Goal: Information Seeking & Learning: Learn about a topic

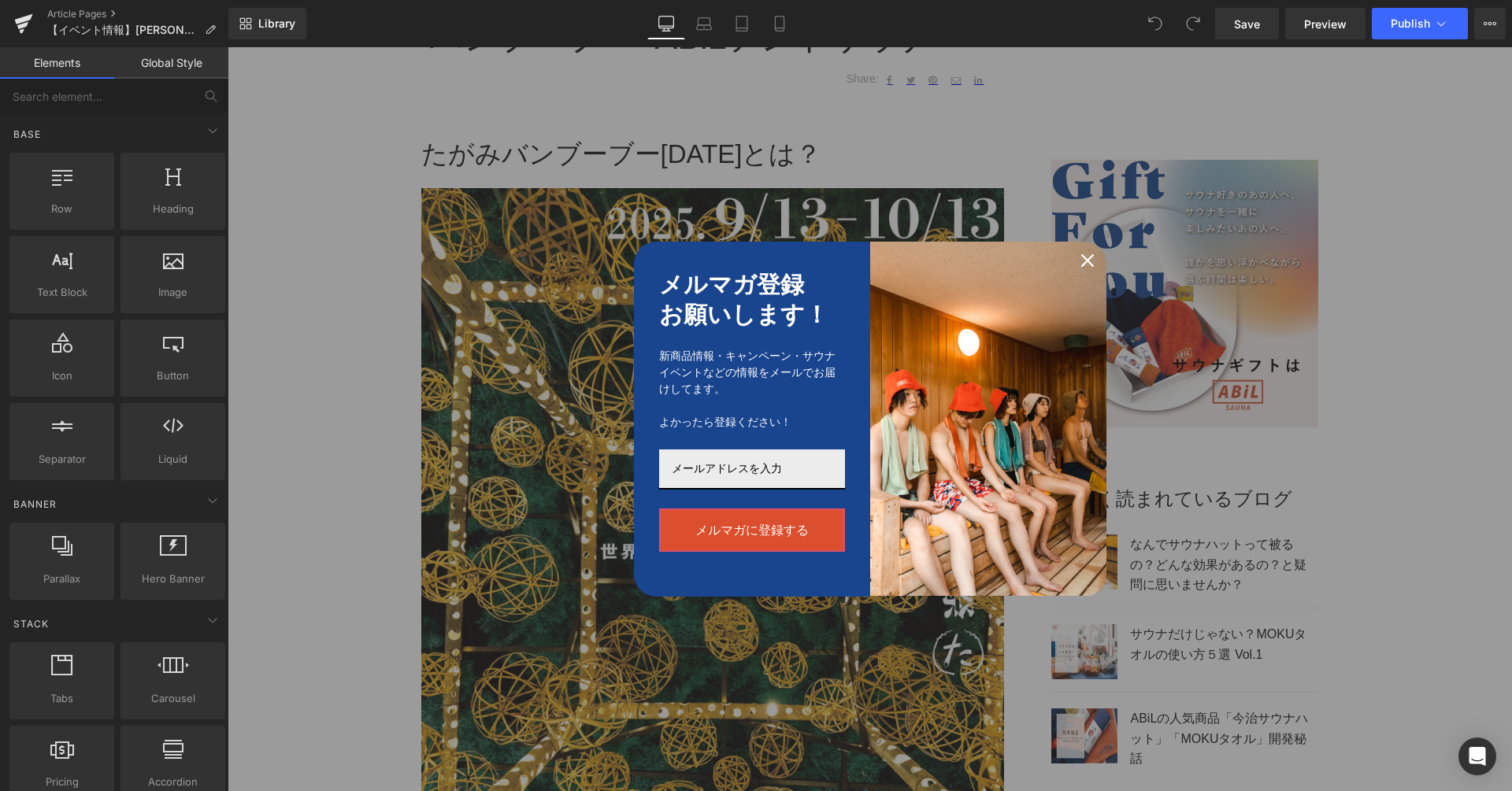
scroll to position [1429, 0]
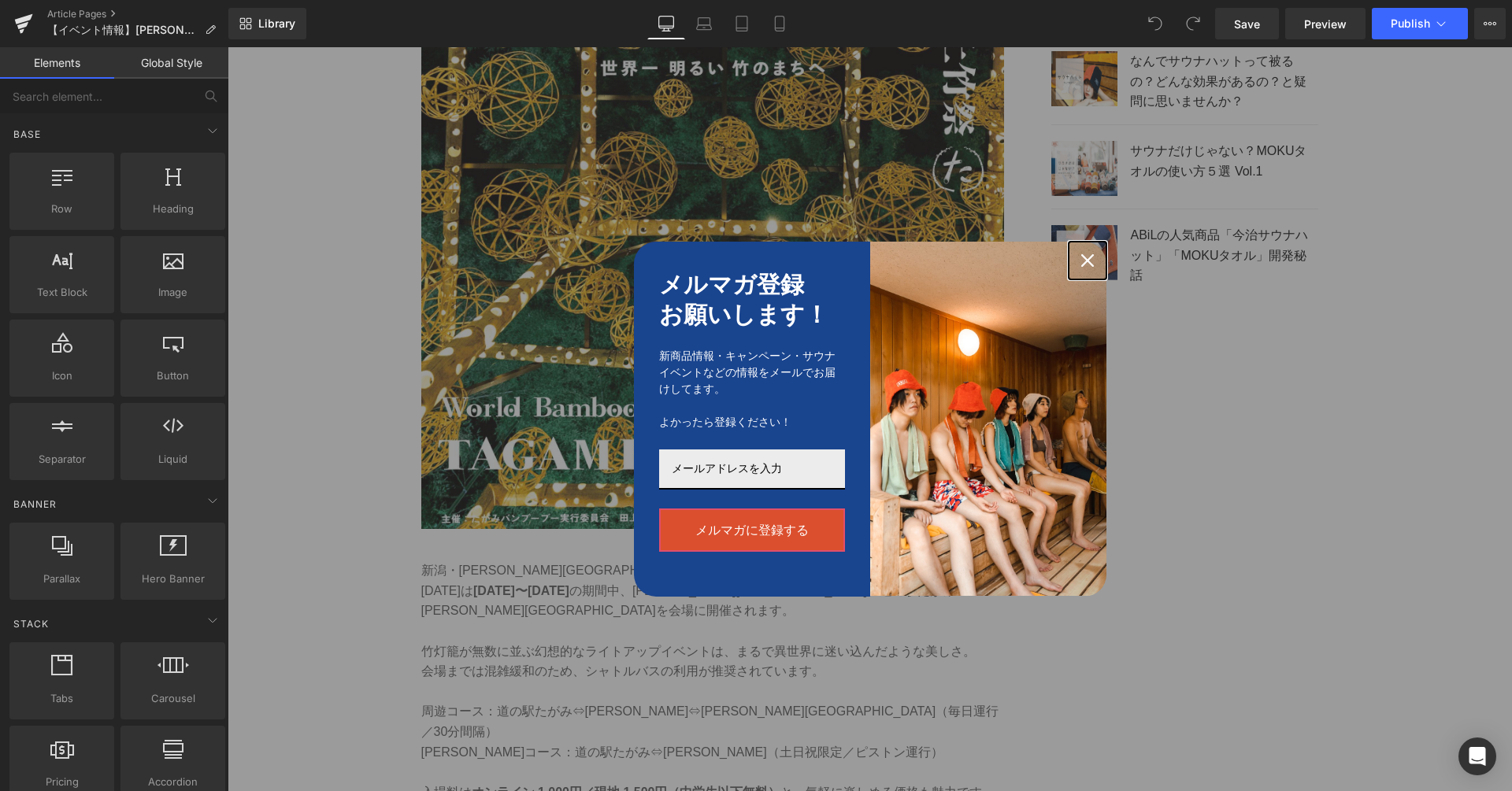
click at [1090, 261] on icon "close icon" at bounding box center [1087, 260] width 12 height 12
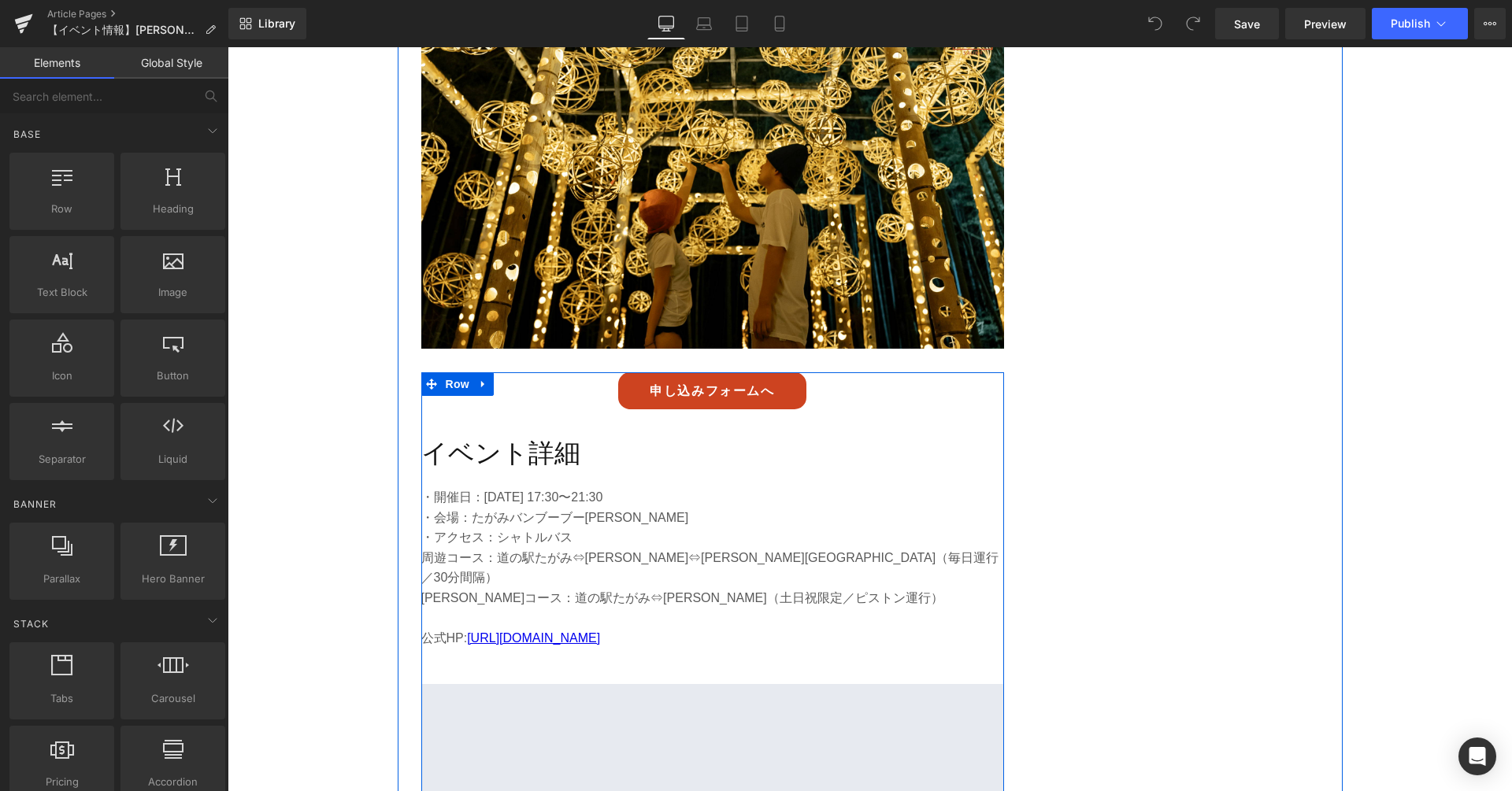
scroll to position [4594, 0]
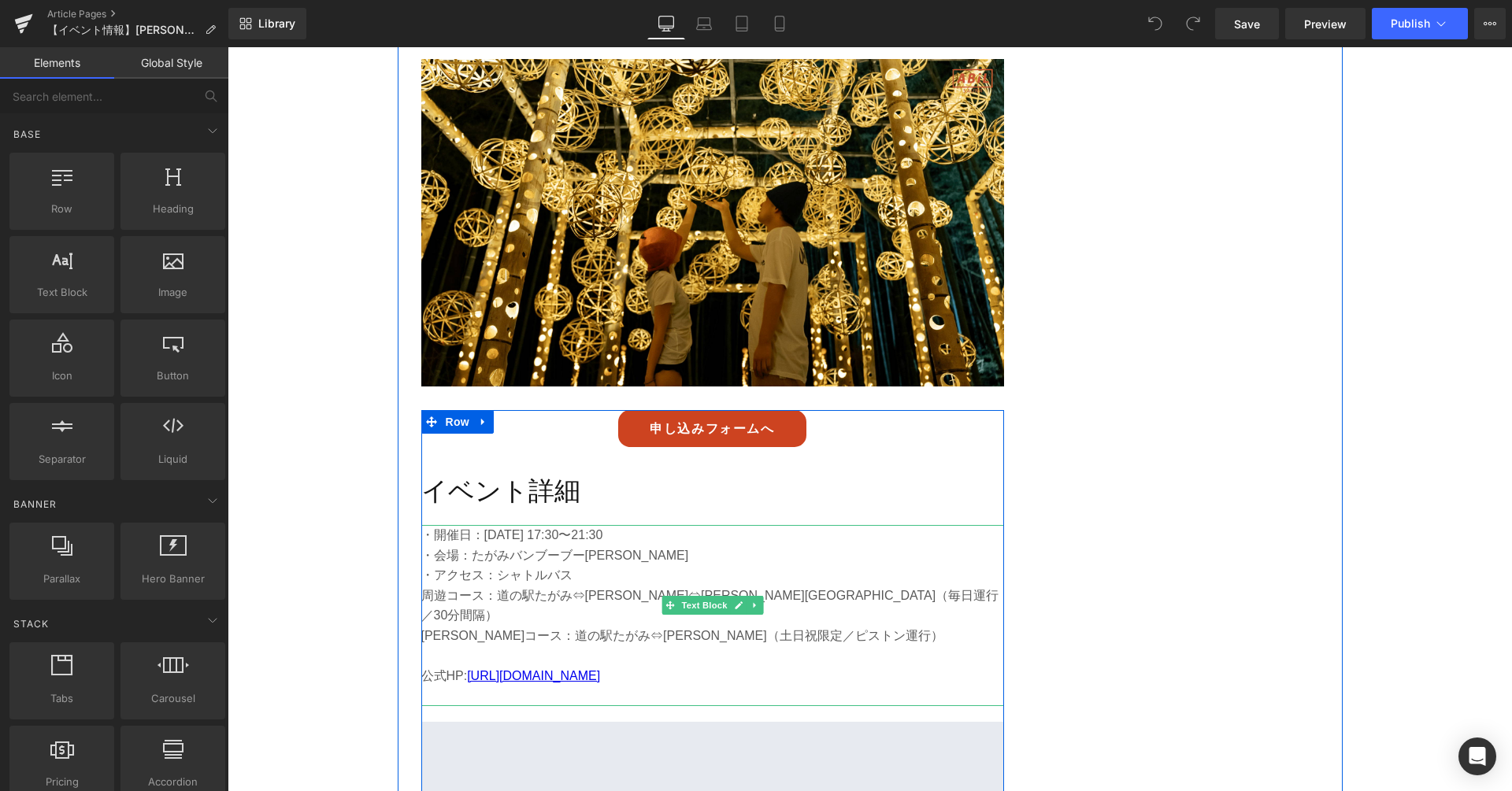
click at [617, 545] on p "・会場：たがみバンブーブー[PERSON_NAME]" at bounding box center [712, 555] width 582 height 20
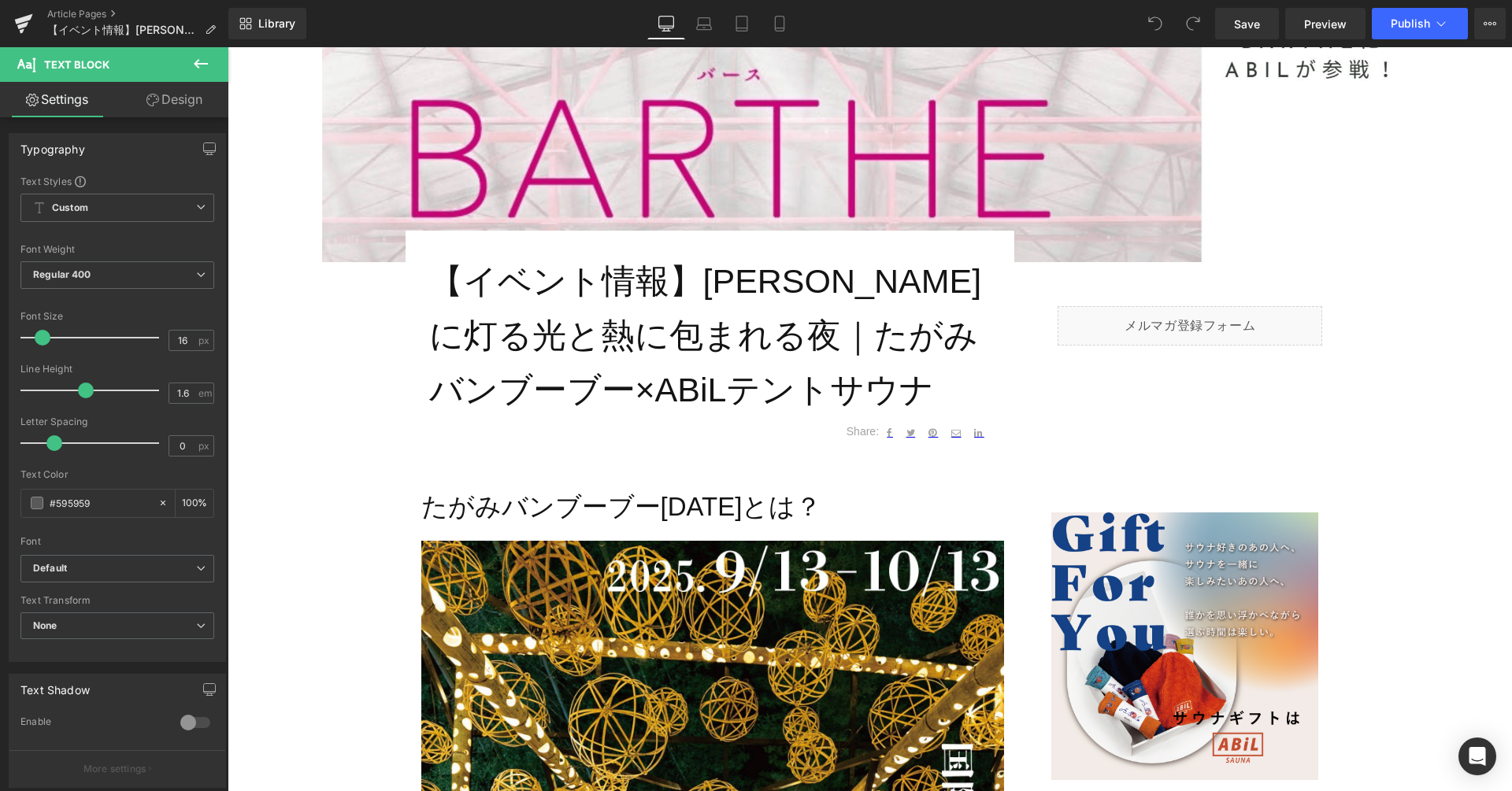
scroll to position [519, 0]
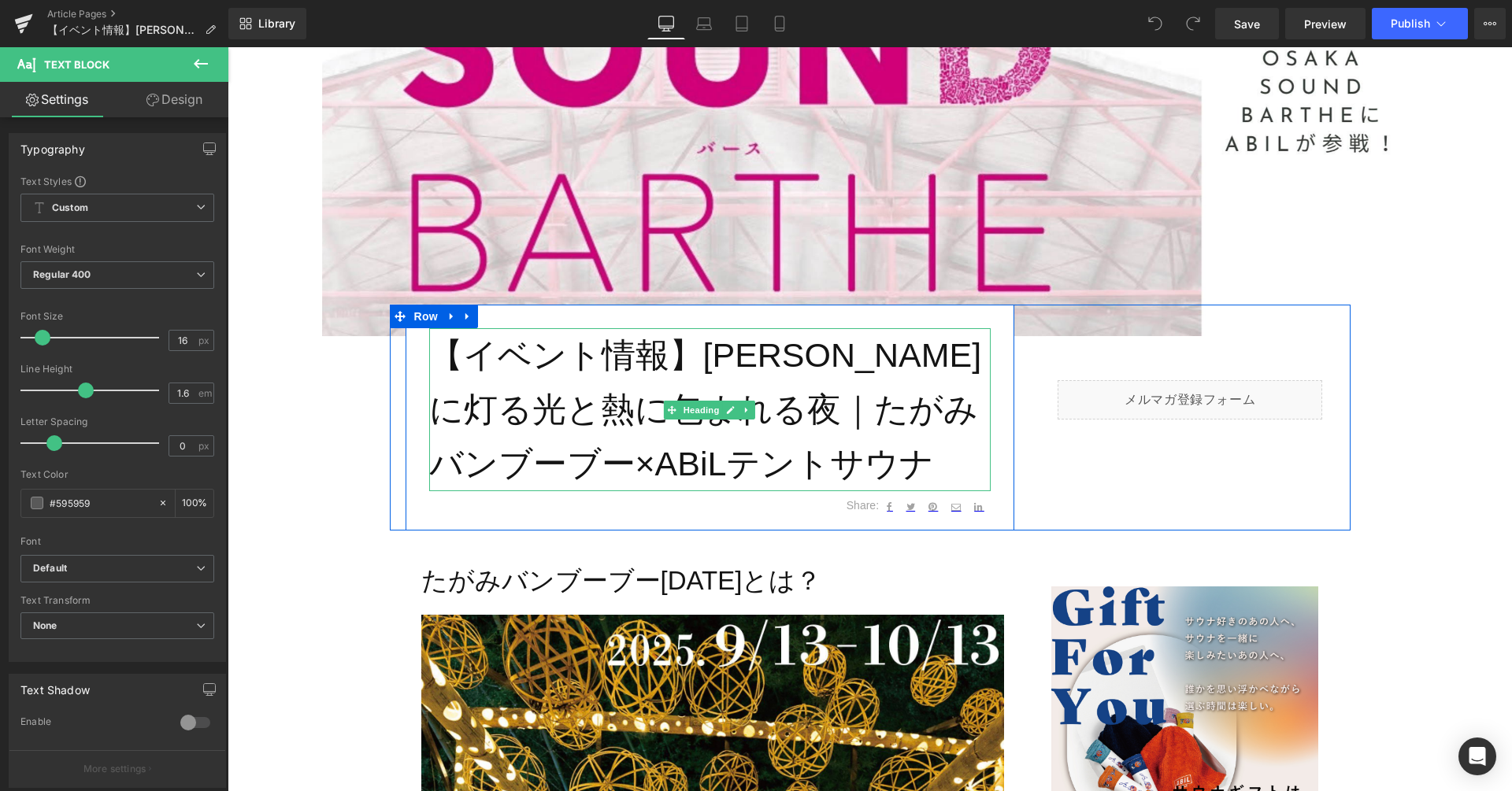
click at [651, 408] on h1 "【イベント情報】[PERSON_NAME]に灯る光と熱に包まれる夜｜たがみバンブーブー×ABiLテントサウナ" at bounding box center [710, 409] width 561 height 162
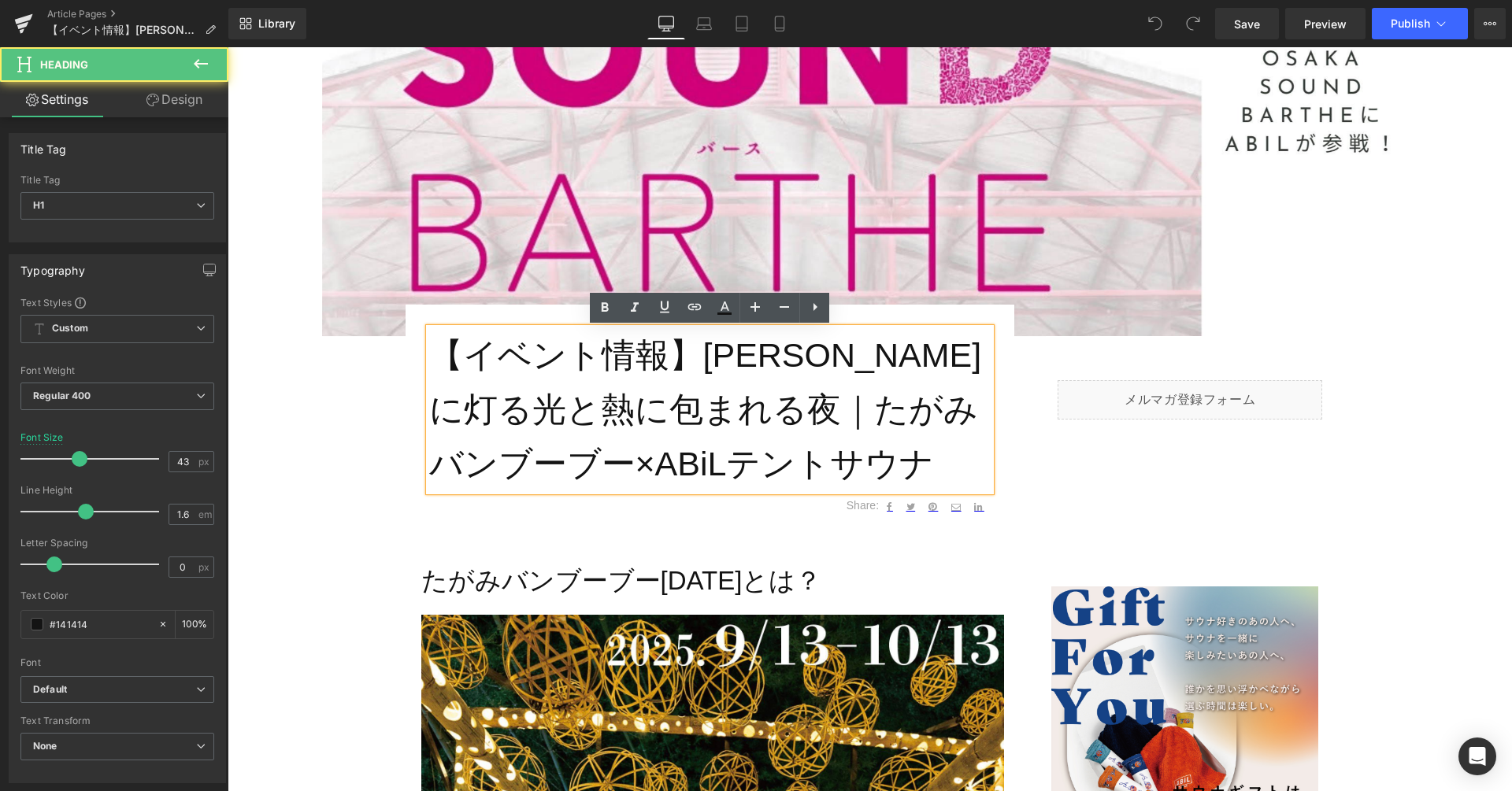
click at [655, 411] on h1 "【イベント情報】[PERSON_NAME]に灯る光と熱に包まれる夜｜たがみバンブーブー×ABiLテントサウナ" at bounding box center [710, 409] width 561 height 162
paste div
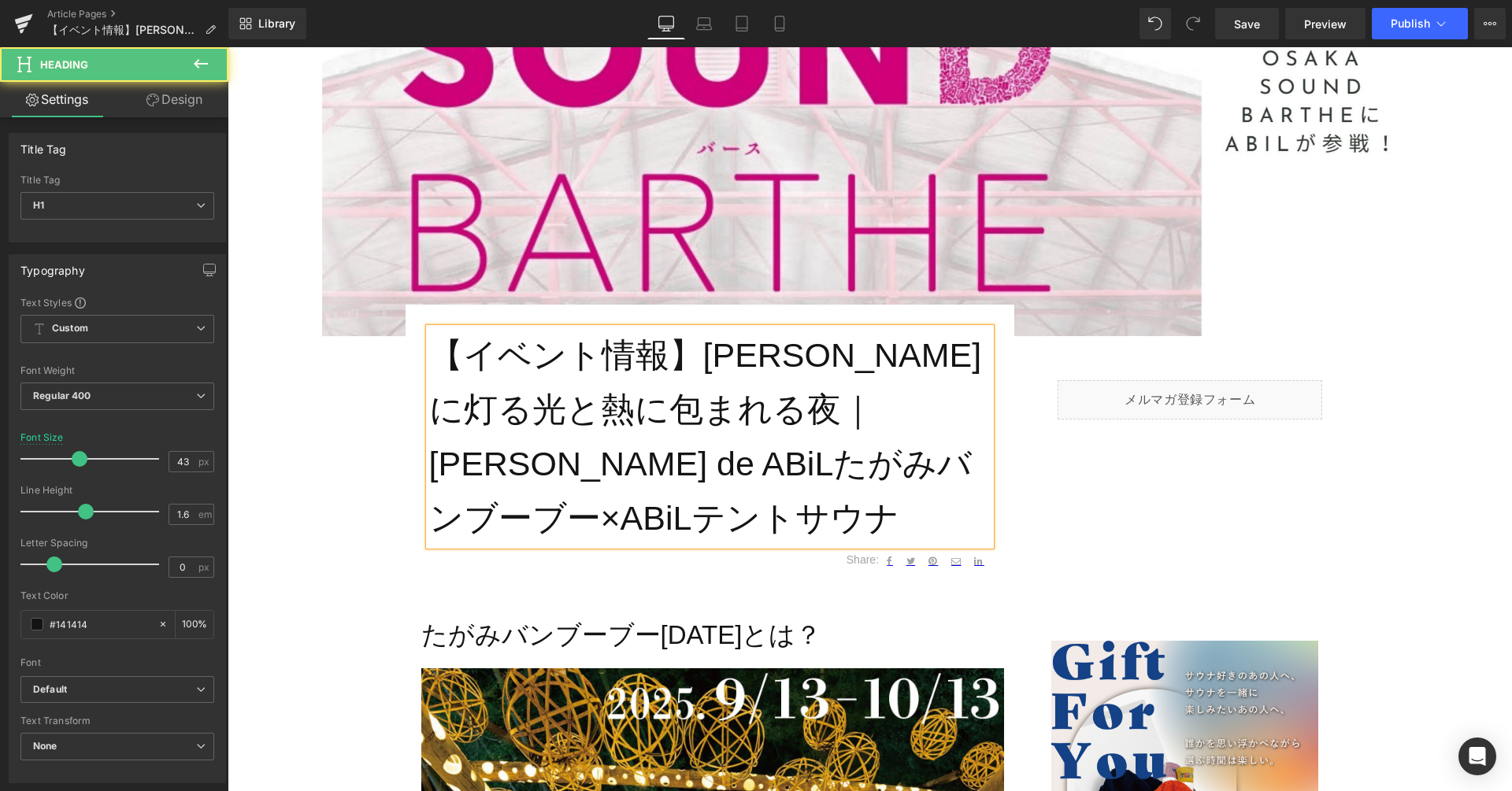
click at [661, 406] on h1 "【イベント情報】[PERSON_NAME]に灯る光と熱に包まれる夜｜[PERSON_NAME] de ABiLたがみバンブーブー×ABiLテントサウナ" at bounding box center [710, 437] width 561 height 216
copy h1 "｜"
click at [866, 411] on h1 "【イベント情報】[PERSON_NAME]に灯る光と熱に包まれる夜｜[PERSON_NAME] de ABiLたがみバンブーブー×ABiLテントサウナ" at bounding box center [710, 437] width 561 height 216
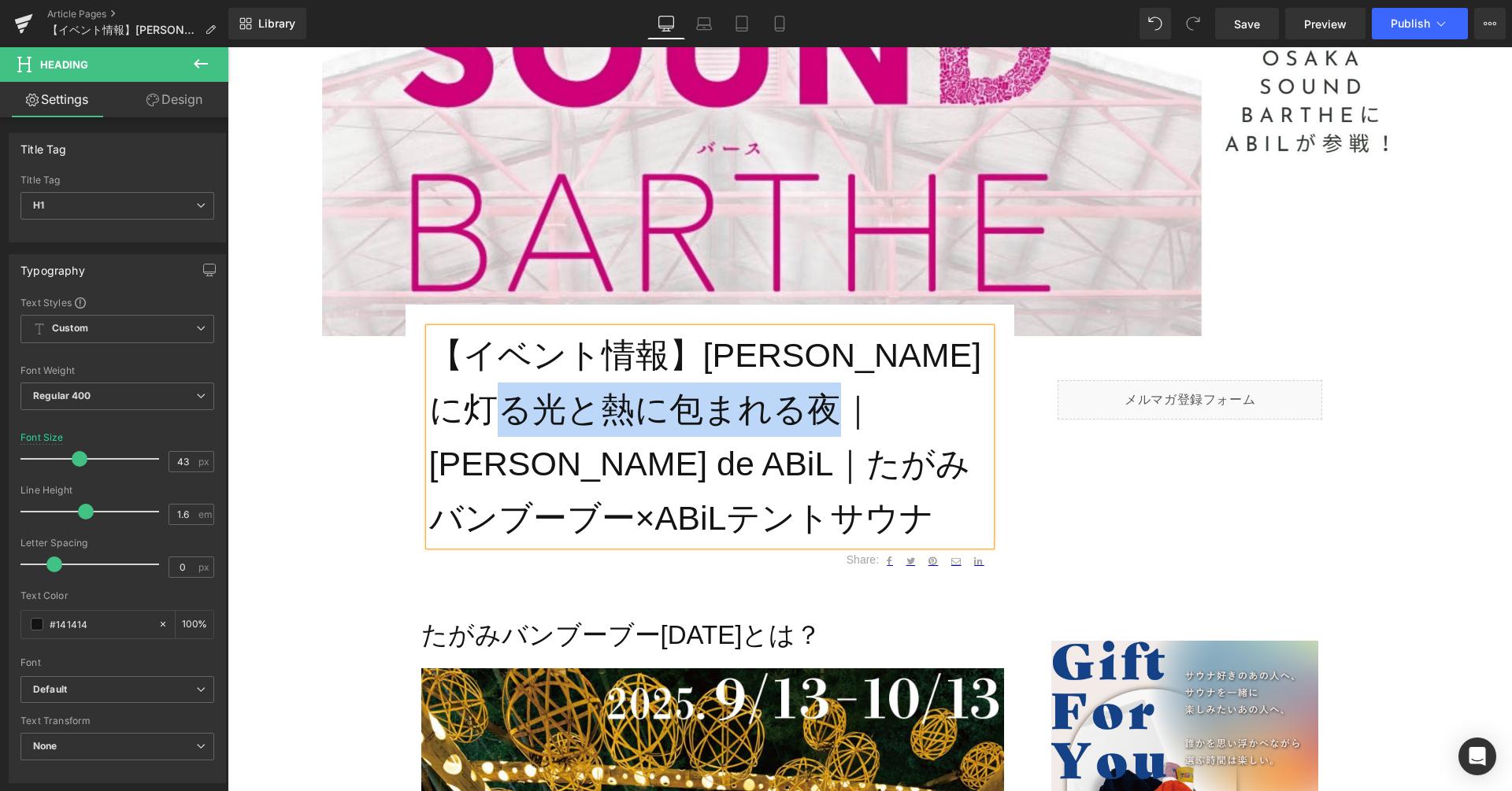
drag, startPoint x: 866, startPoint y: 412, endPoint x: 677, endPoint y: 411, distance: 189.0
click at [677, 411] on h1 "【イベント情報】[PERSON_NAME]に灯る光と熱に包まれる夜｜[PERSON_NAME] de ABiL｜たがみバンブーブー×ABiLテントサウナ" at bounding box center [710, 437] width 561 height 216
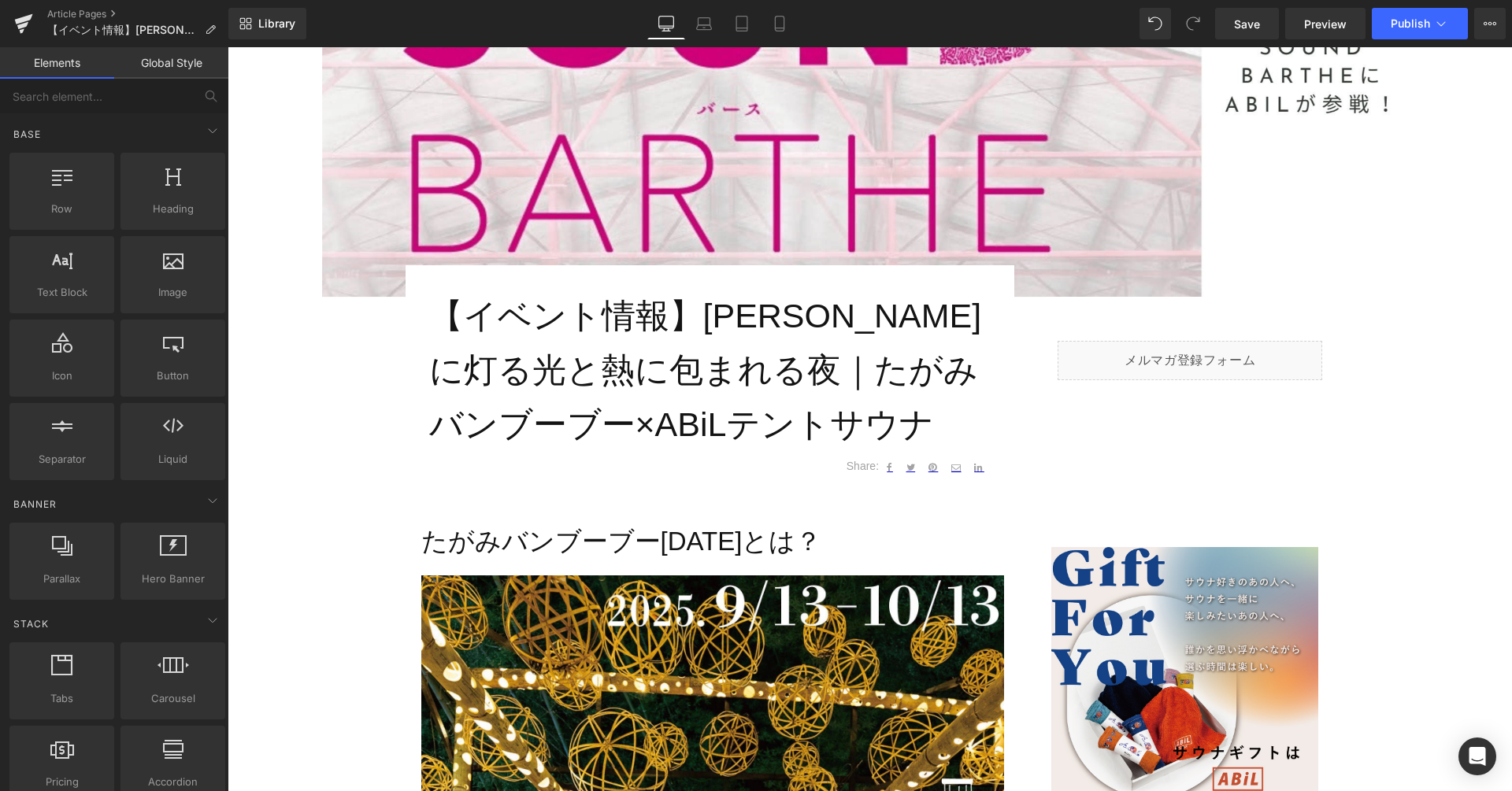
scroll to position [741, 0]
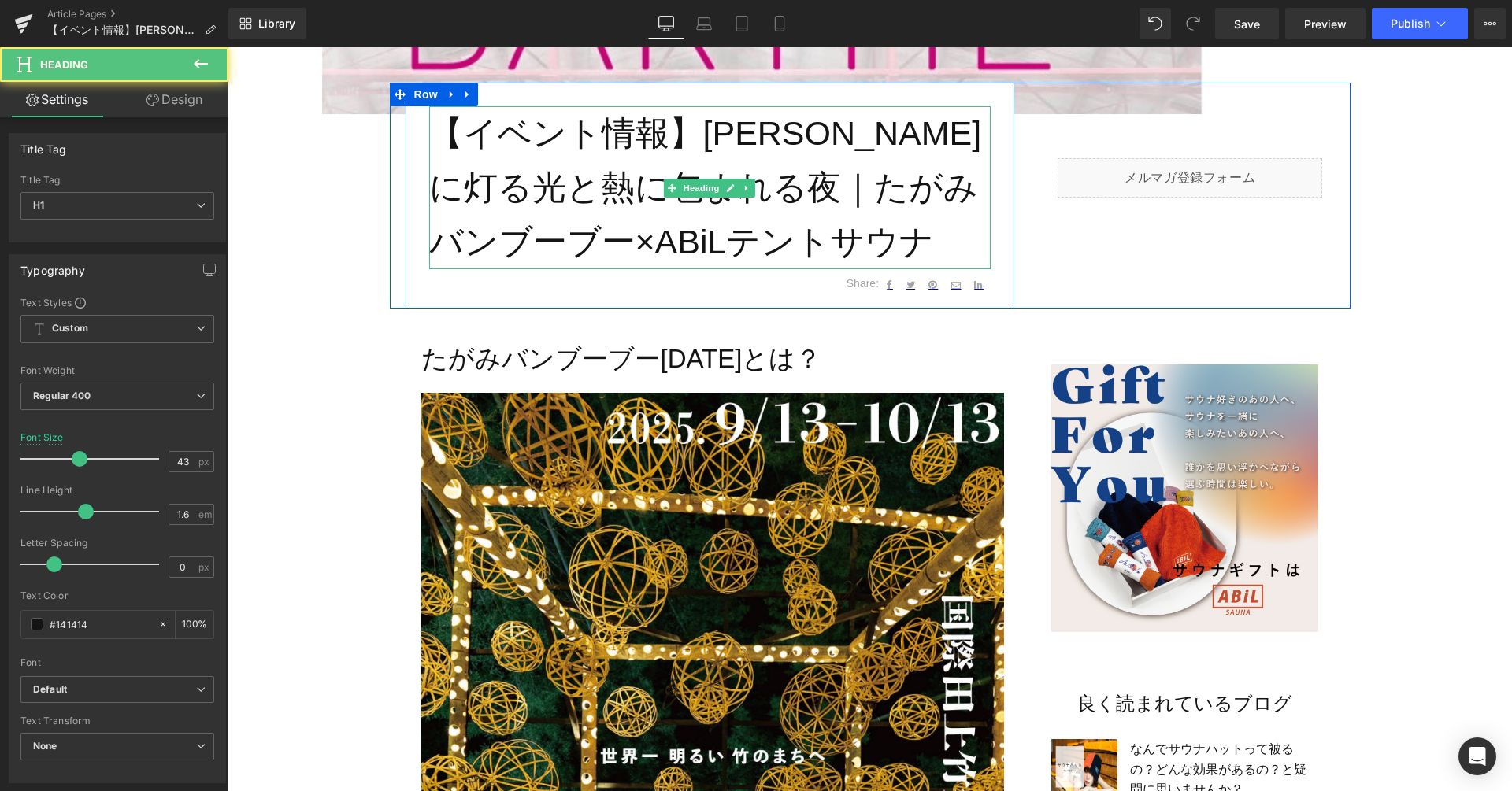
click at [729, 237] on h1 "【イベント情報】[PERSON_NAME]に灯る光と熱に包まれる夜｜たがみバンブーブー×ABiLテントサウナ" at bounding box center [710, 187] width 561 height 162
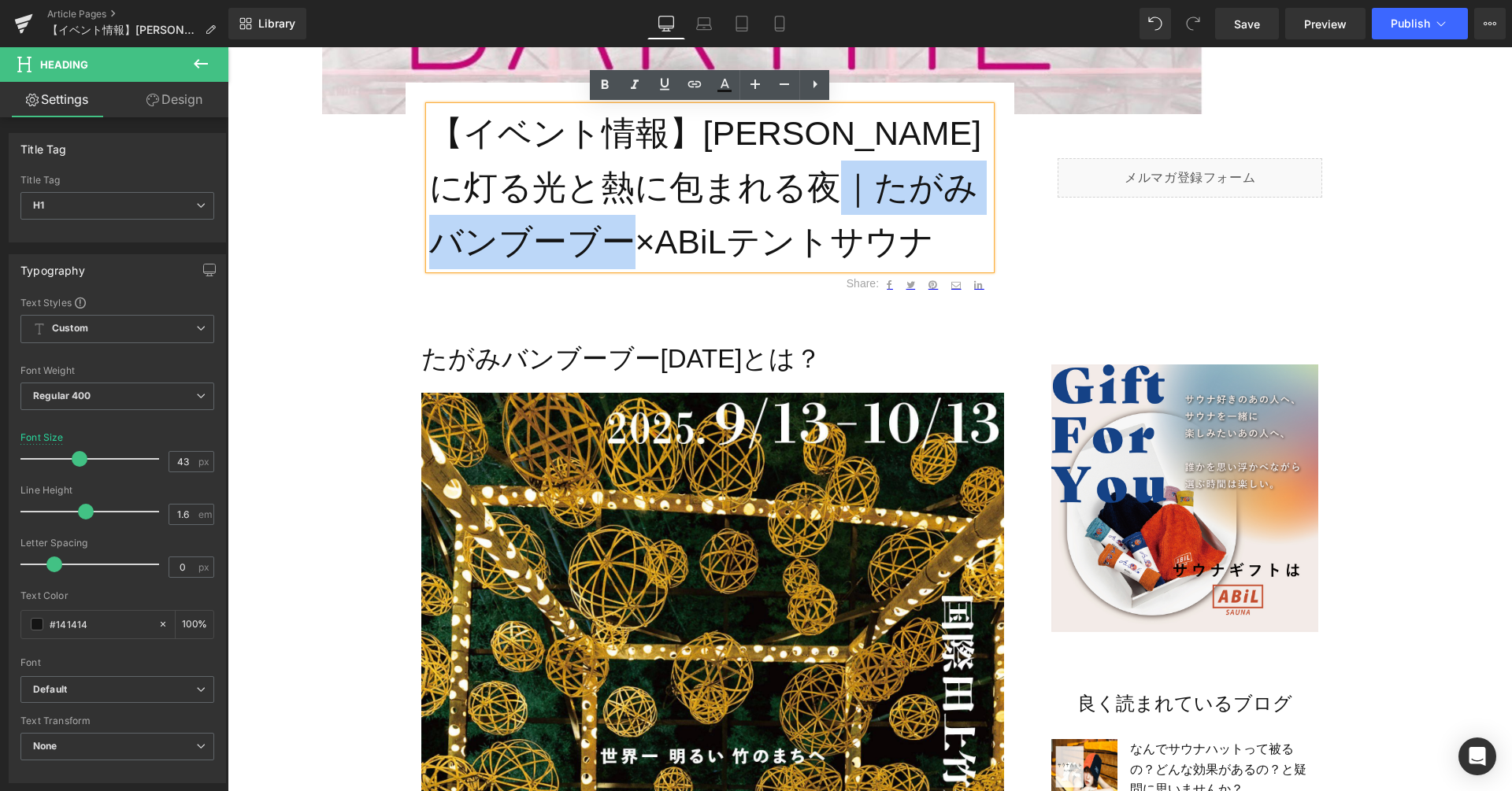
drag, startPoint x: 729, startPoint y: 237, endPoint x: 460, endPoint y: 236, distance: 269.0
click at [457, 236] on h1 "【イベント情報】[PERSON_NAME]に灯る光と熱に包まれる夜｜たがみバンブーブー×ABiLテントサウナ" at bounding box center [710, 187] width 561 height 162
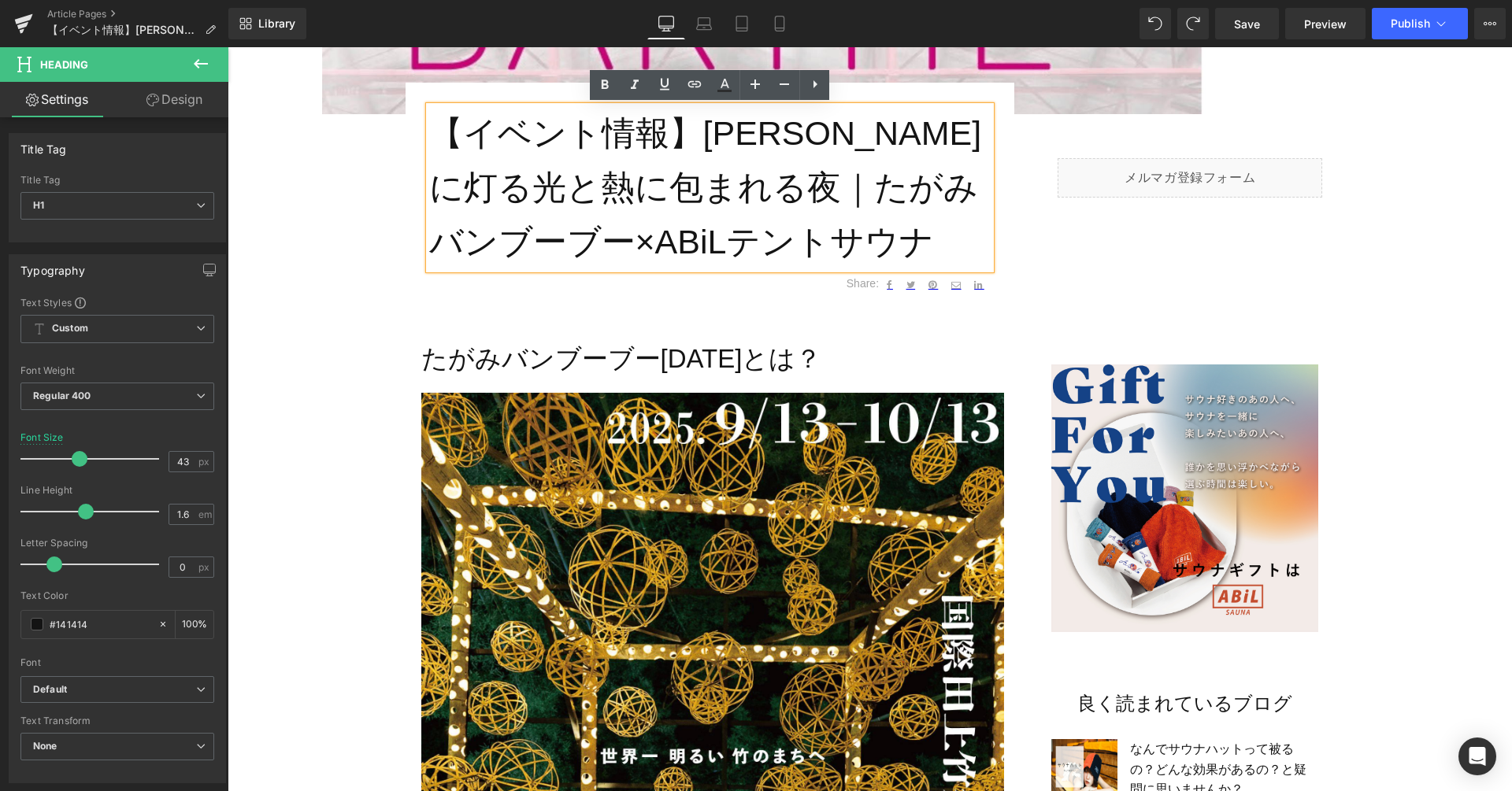
click at [674, 189] on h1 "【イベント情報】[PERSON_NAME]に灯る光と熱に包まれる夜｜たがみバンブーブー×ABiLテントサウナ" at bounding box center [710, 187] width 561 height 162
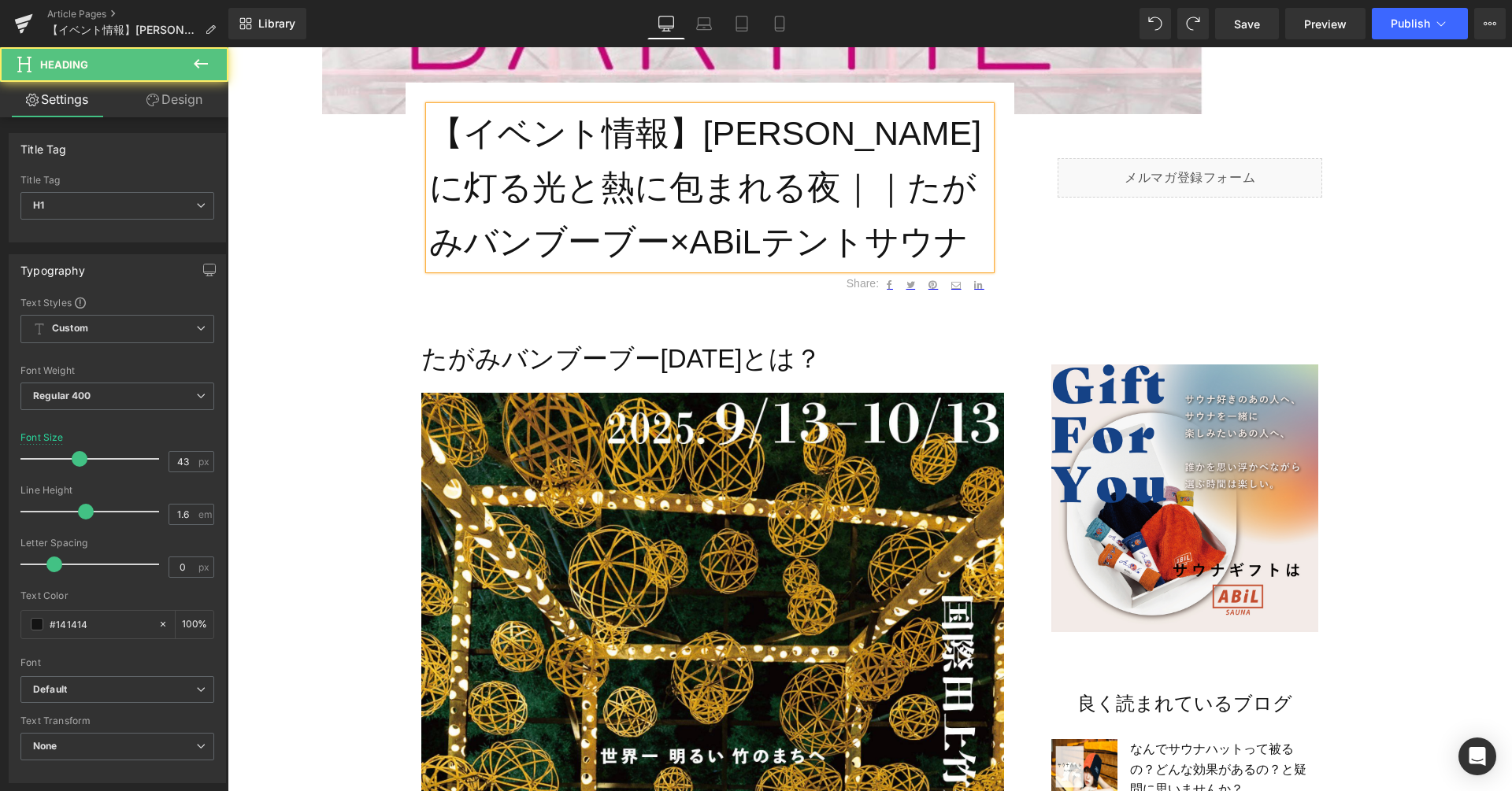
click at [672, 188] on h1 "【イベント情報】[PERSON_NAME]に灯る光と熱に包まれる夜｜｜たがみバンブーブー×ABiLテントサウナ" at bounding box center [710, 187] width 561 height 162
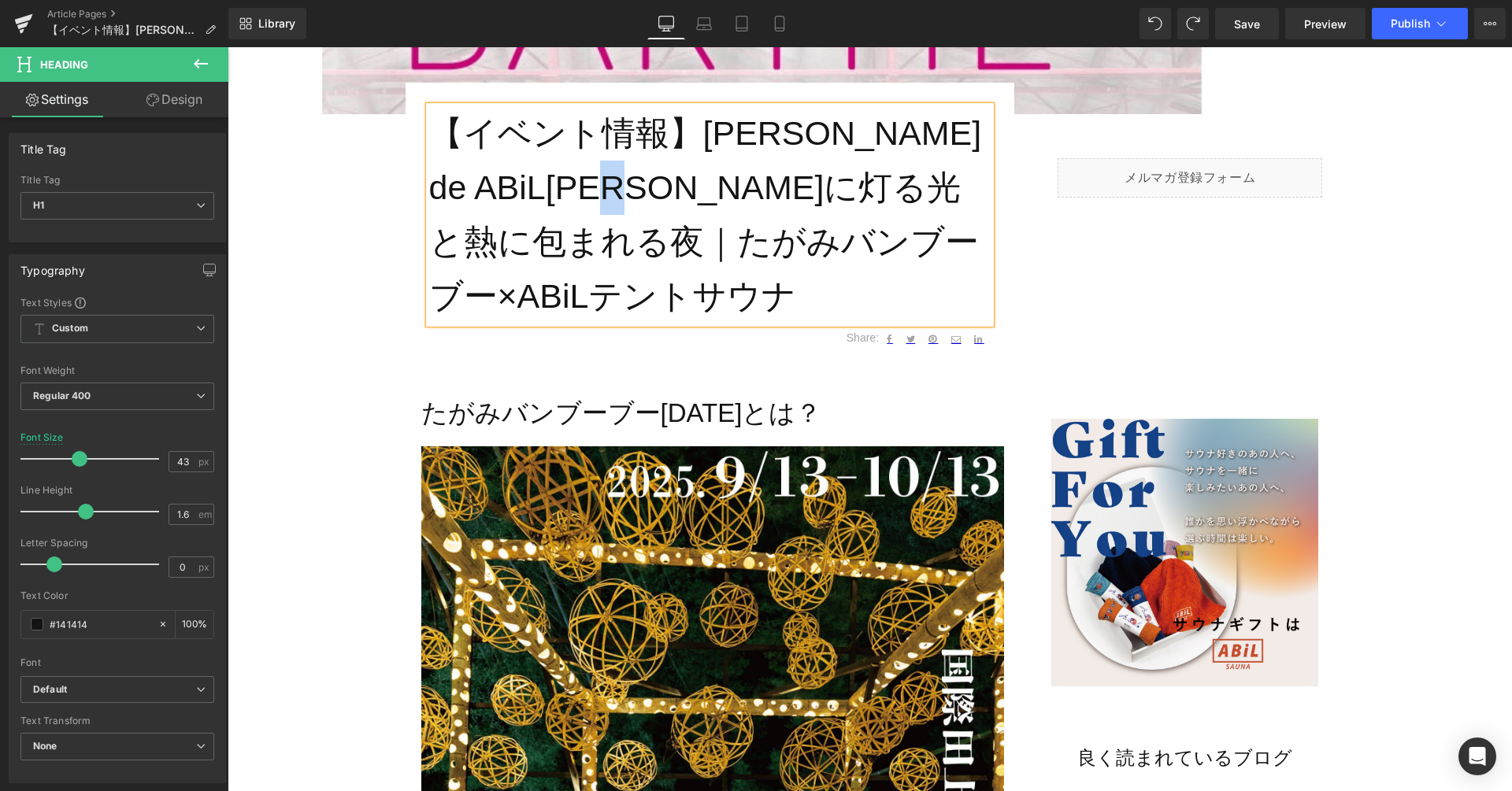
copy h1 "｜"
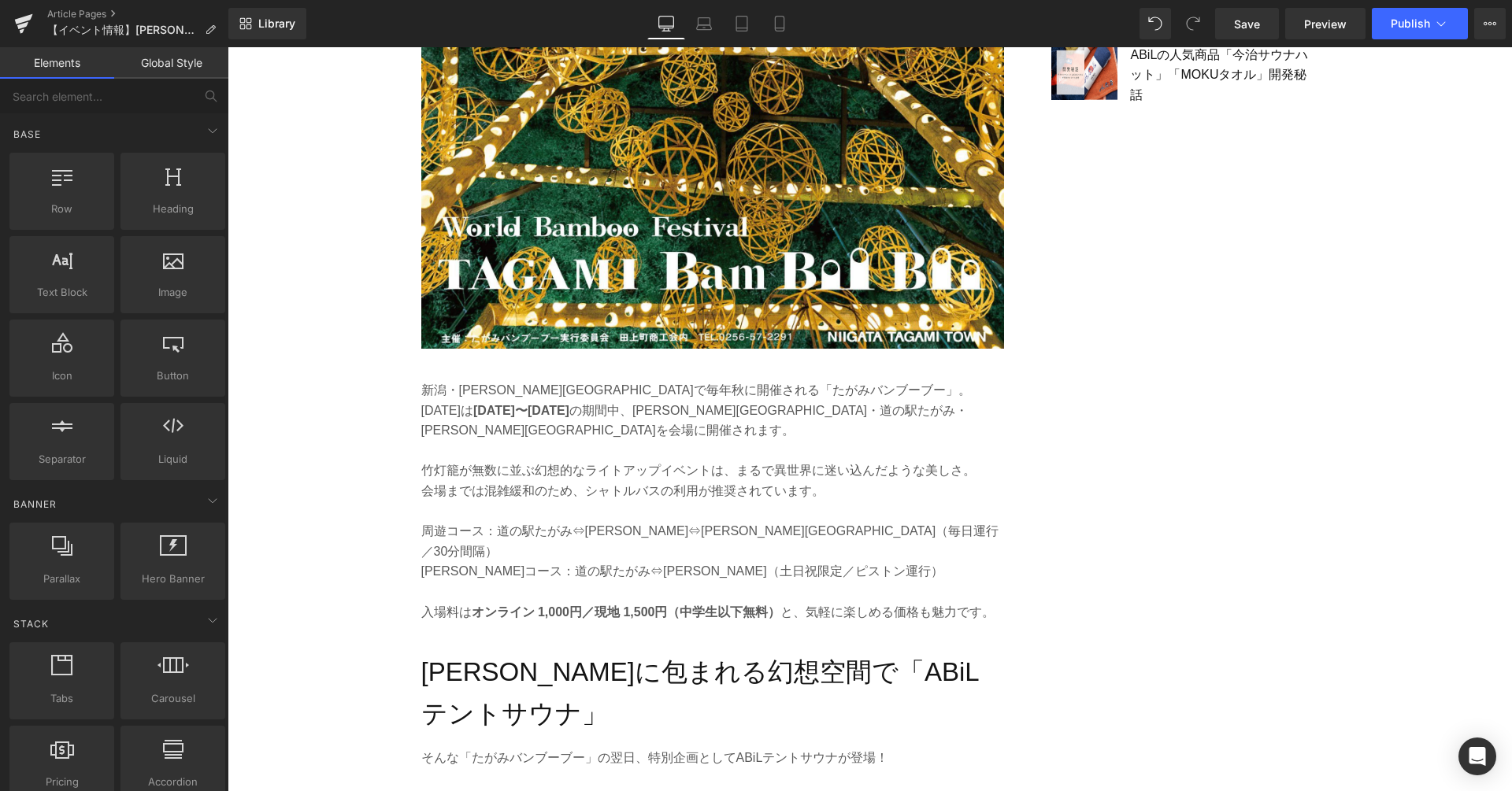
scroll to position [1920, 0]
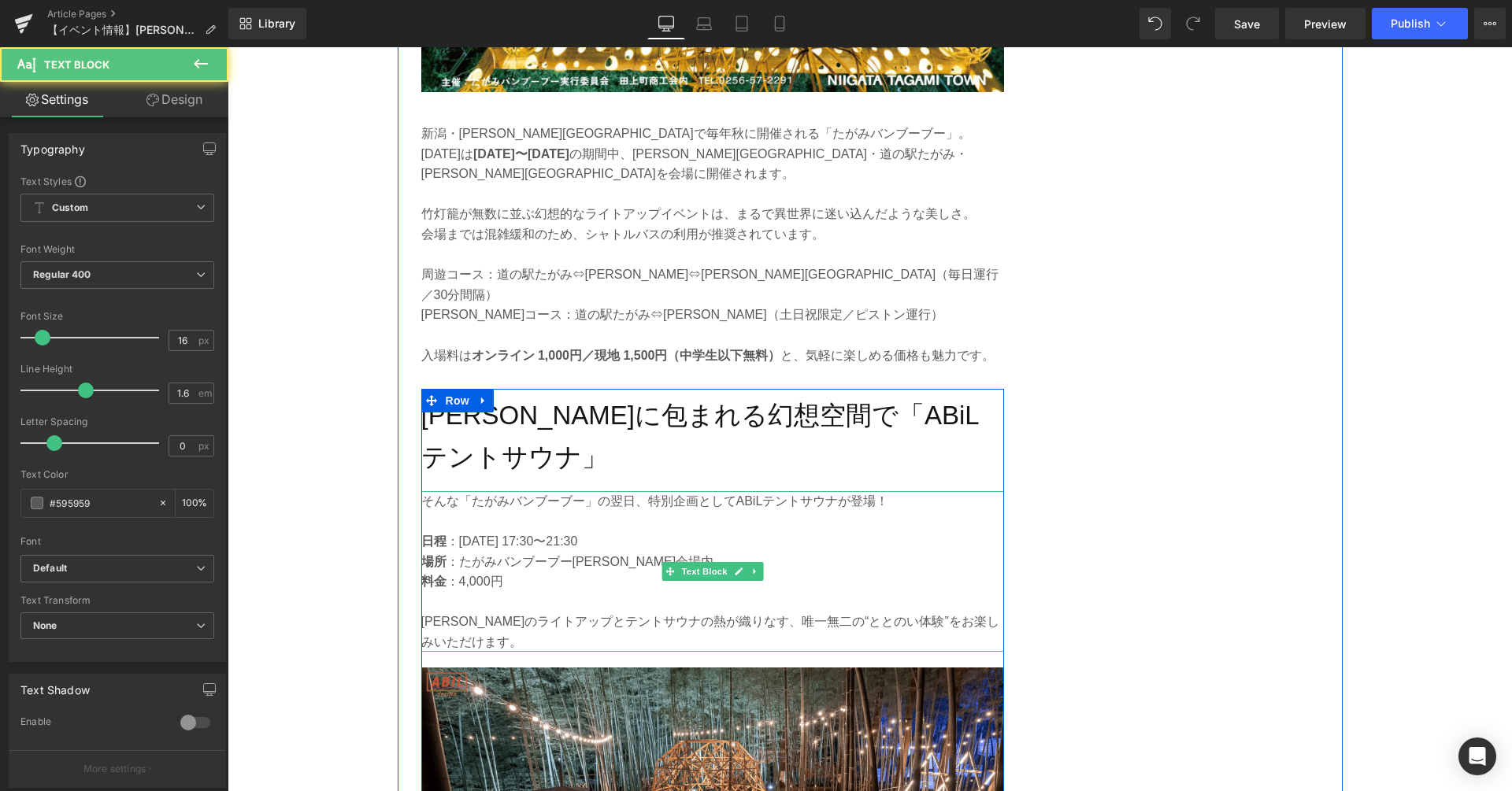
click at [465, 511] on p at bounding box center [712, 520] width 582 height 20
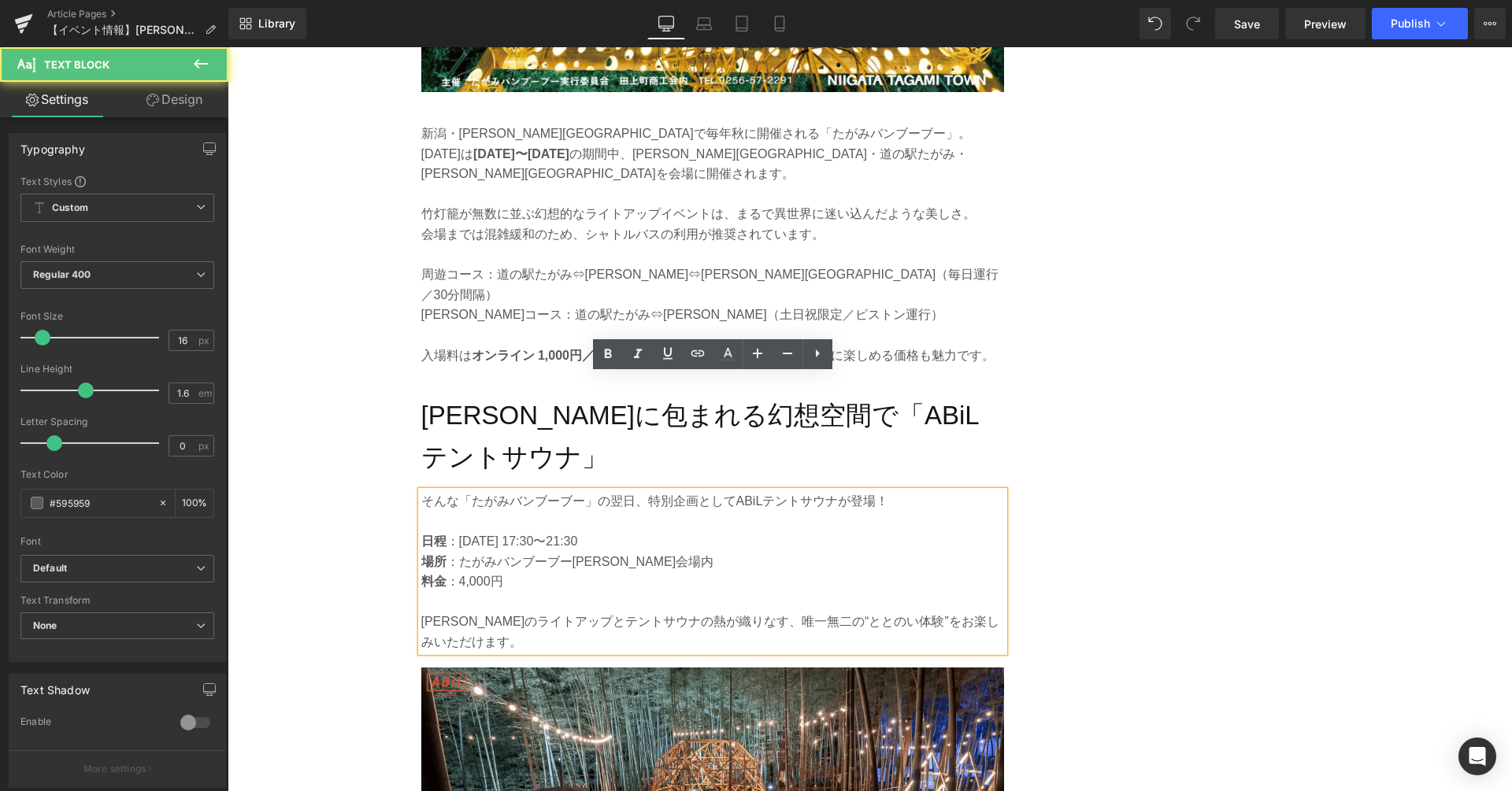
click at [459, 511] on p at bounding box center [712, 520] width 582 height 20
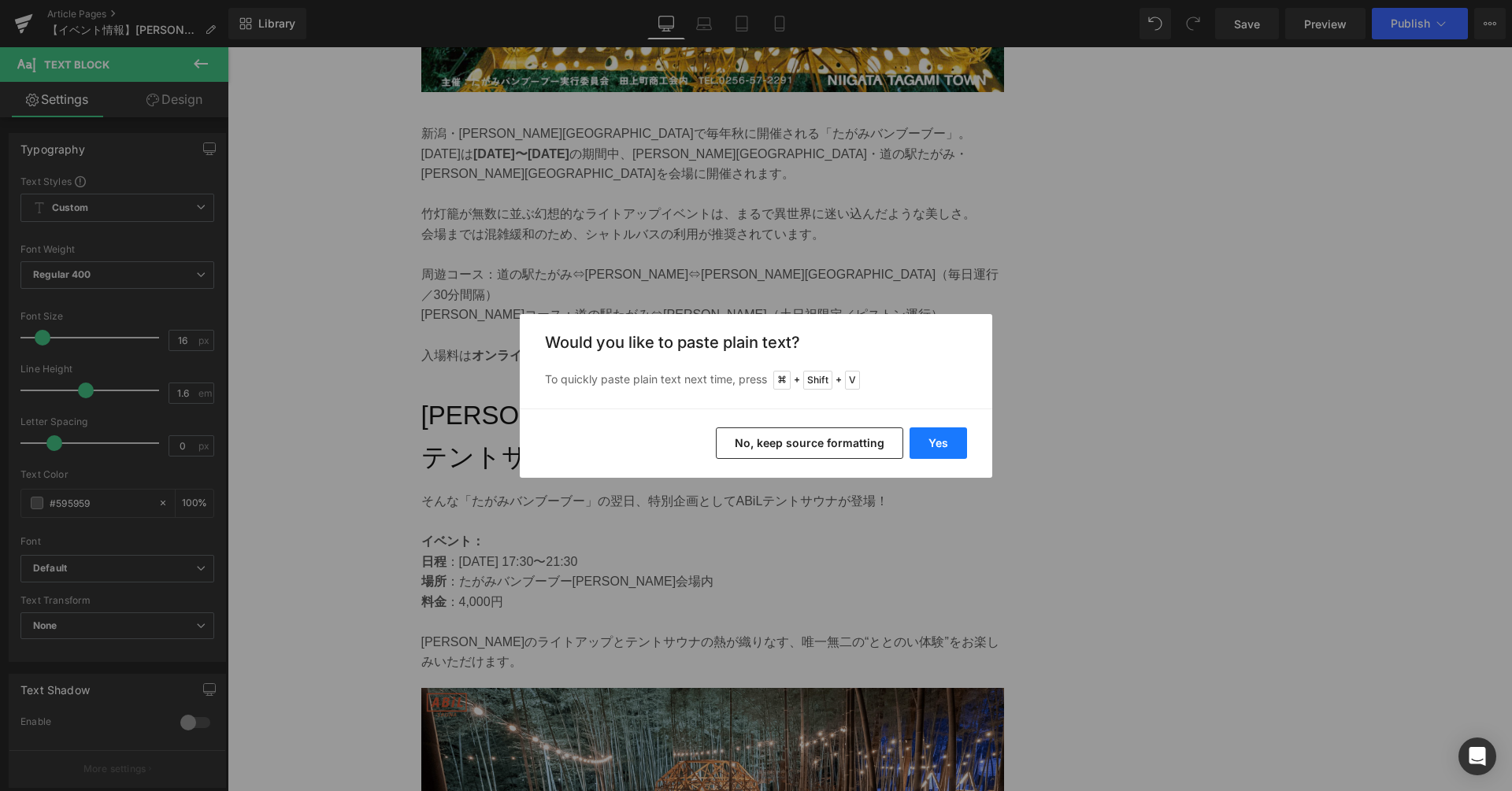
click at [0, 0] on button "Yes" at bounding box center [0, 0] width 0 height 0
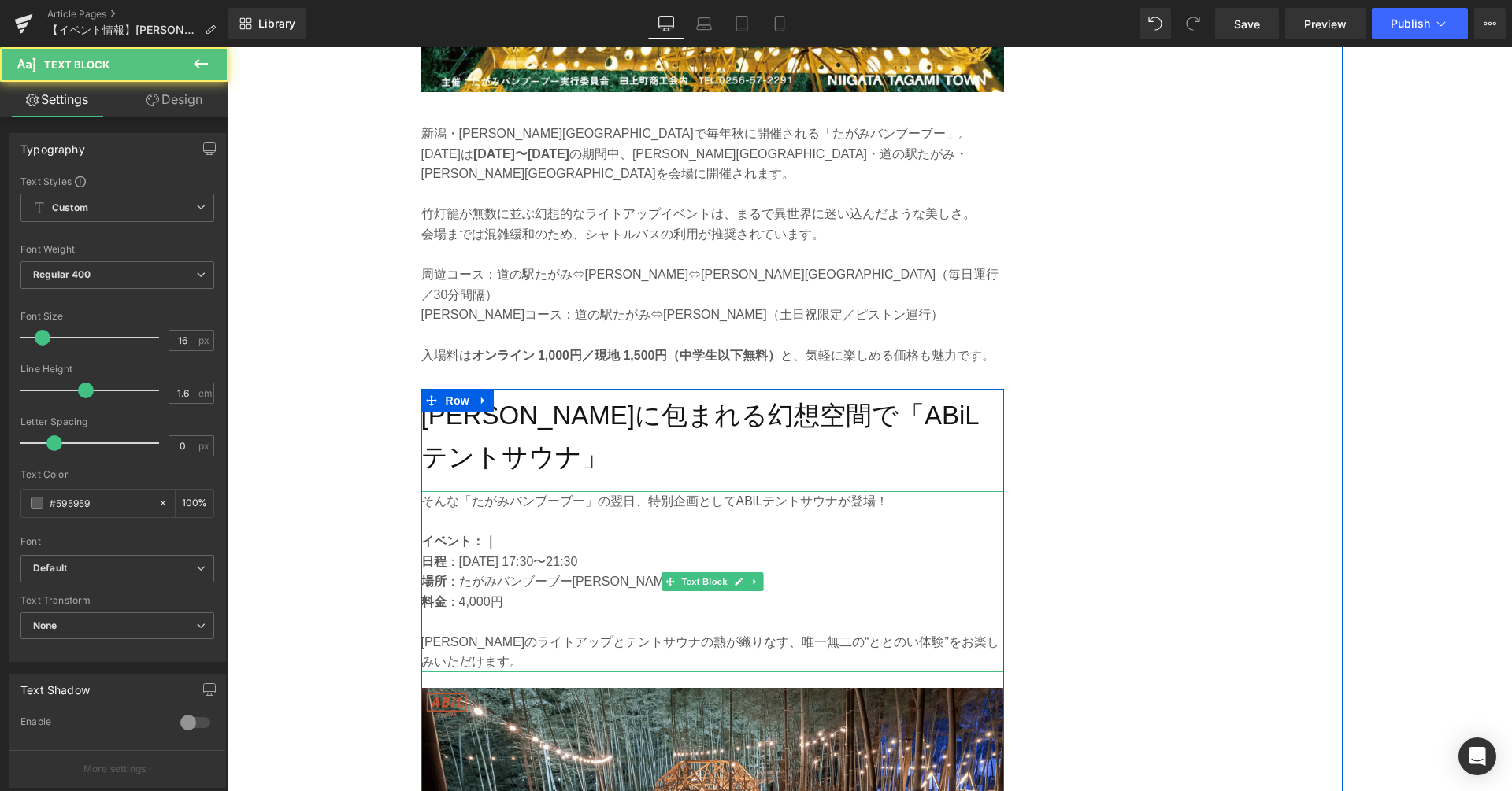
click at [530, 531] on p "イベント：｜" at bounding box center [712, 541] width 582 height 20
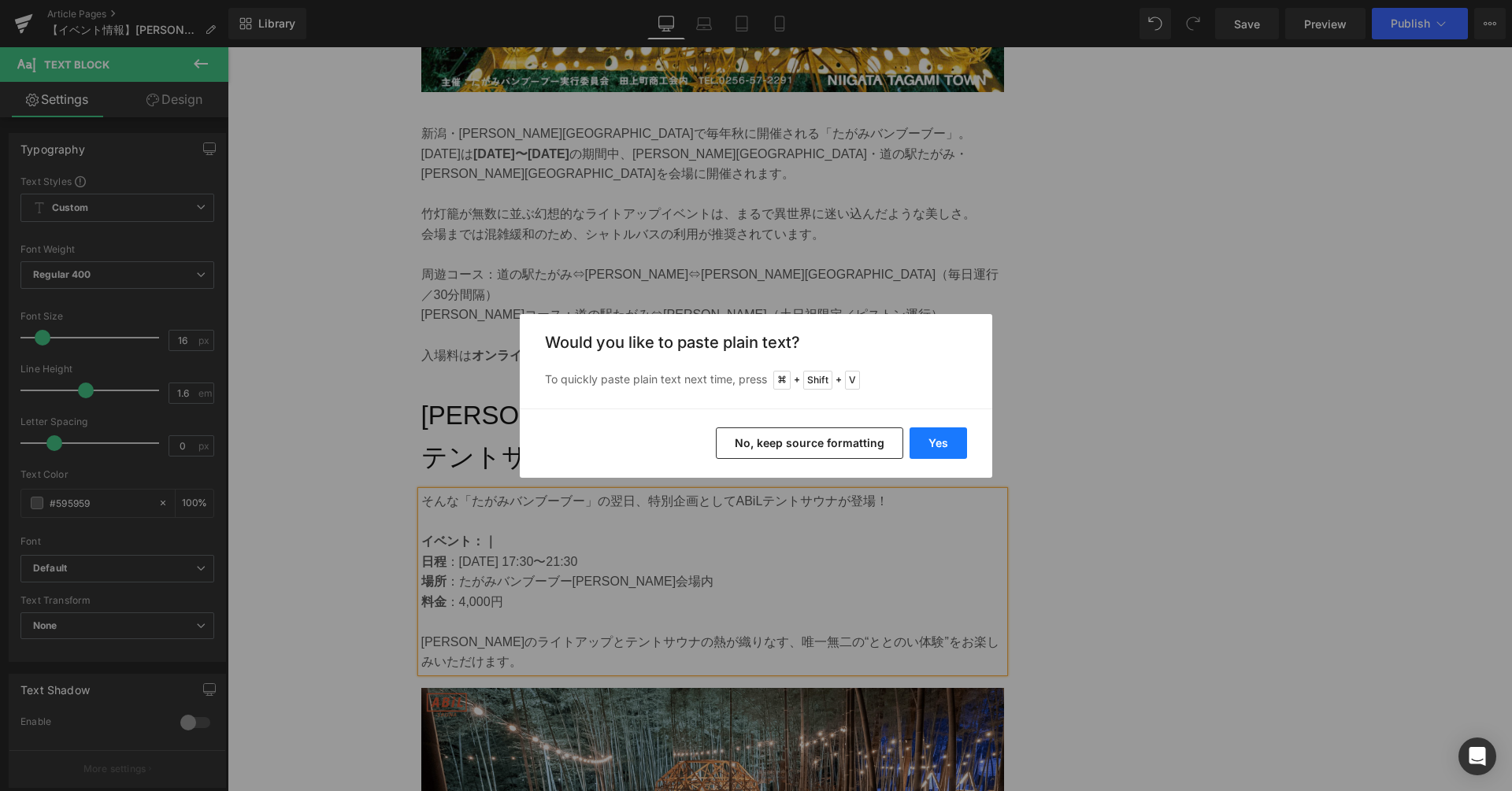
click at [935, 442] on button "Yes" at bounding box center [938, 443] width 58 height 32
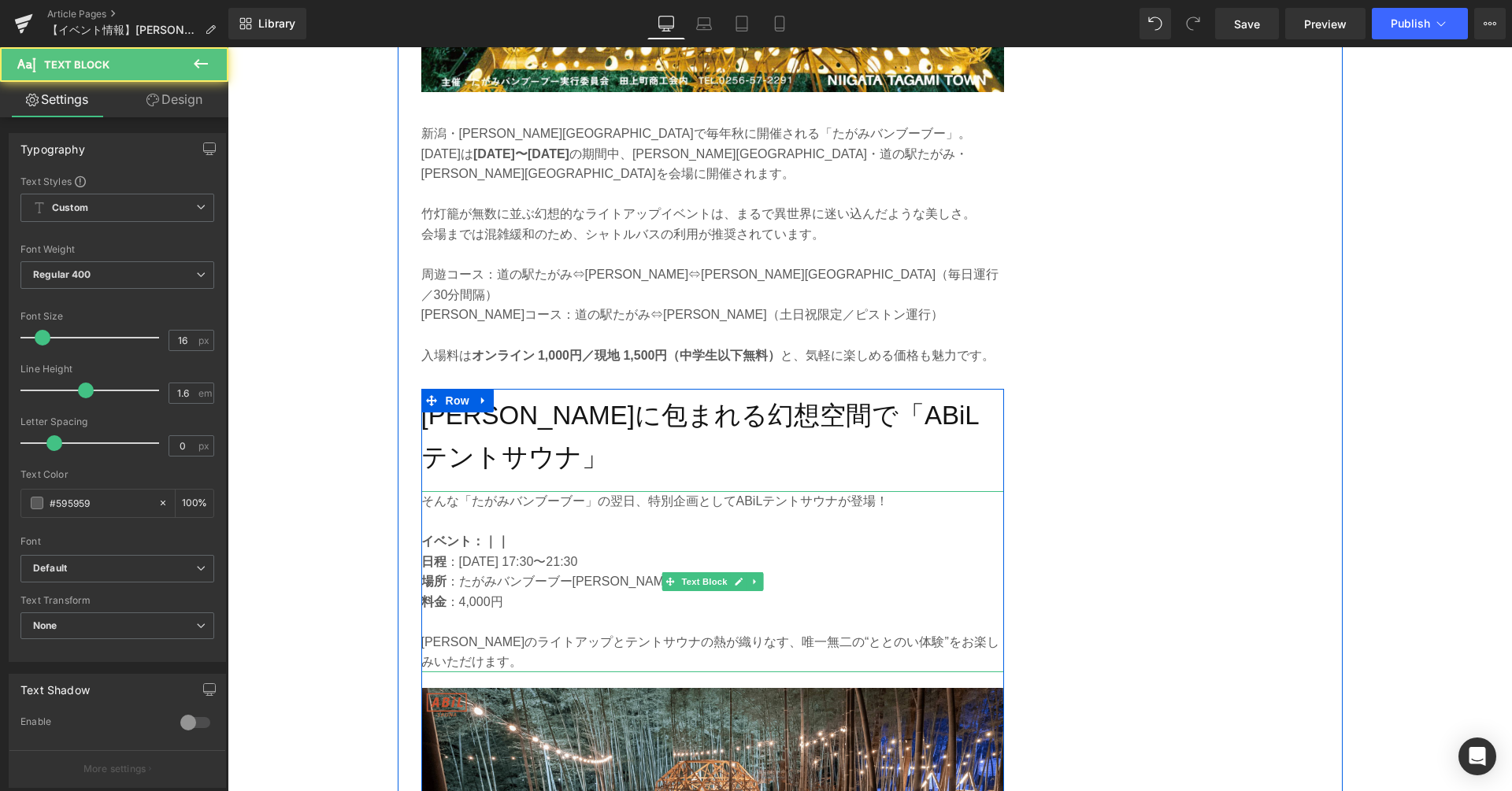
click at [509, 531] on p "イベント：｜｜" at bounding box center [712, 541] width 582 height 20
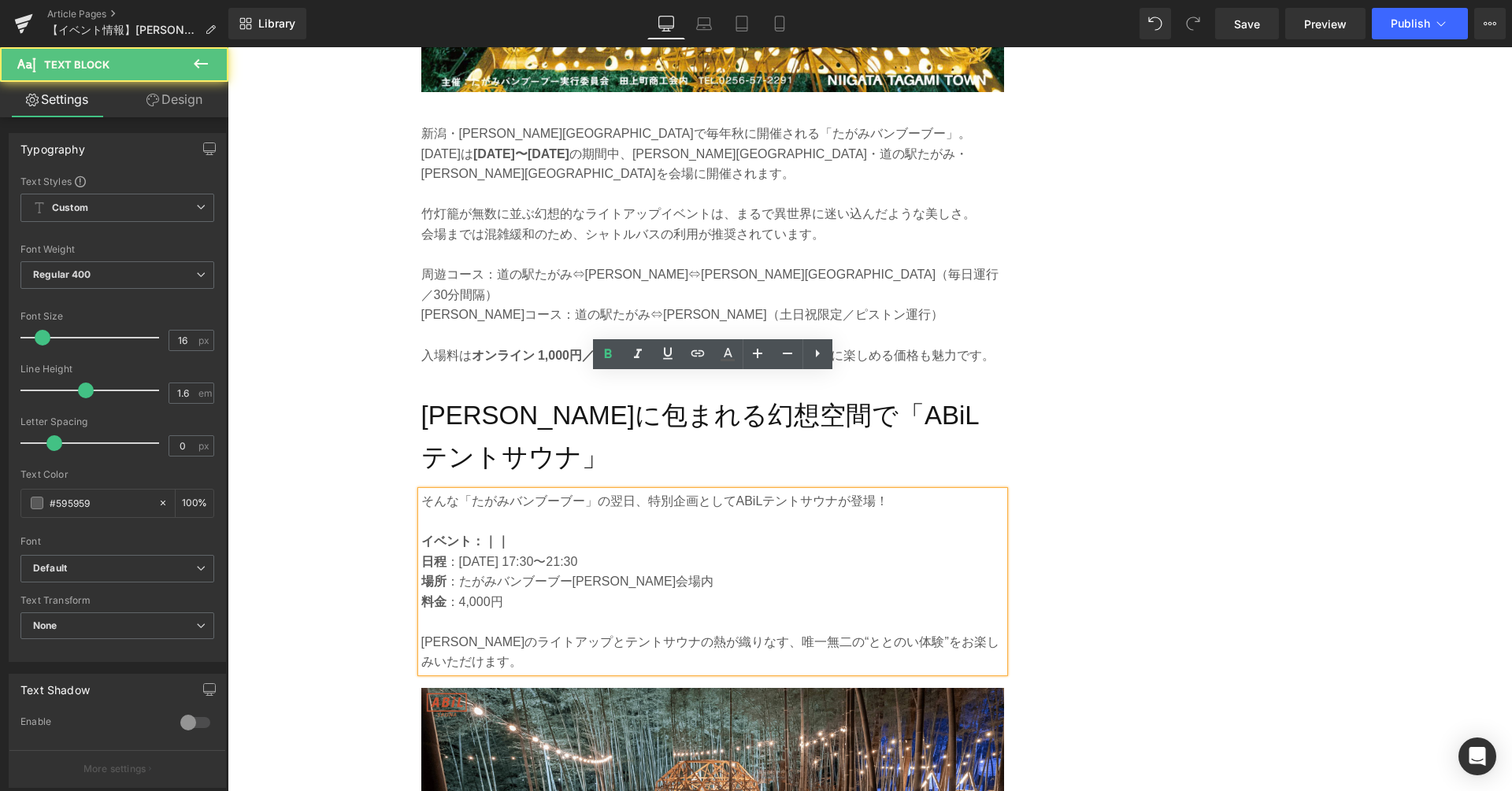
click at [509, 531] on p "イベント：｜｜" at bounding box center [712, 541] width 582 height 20
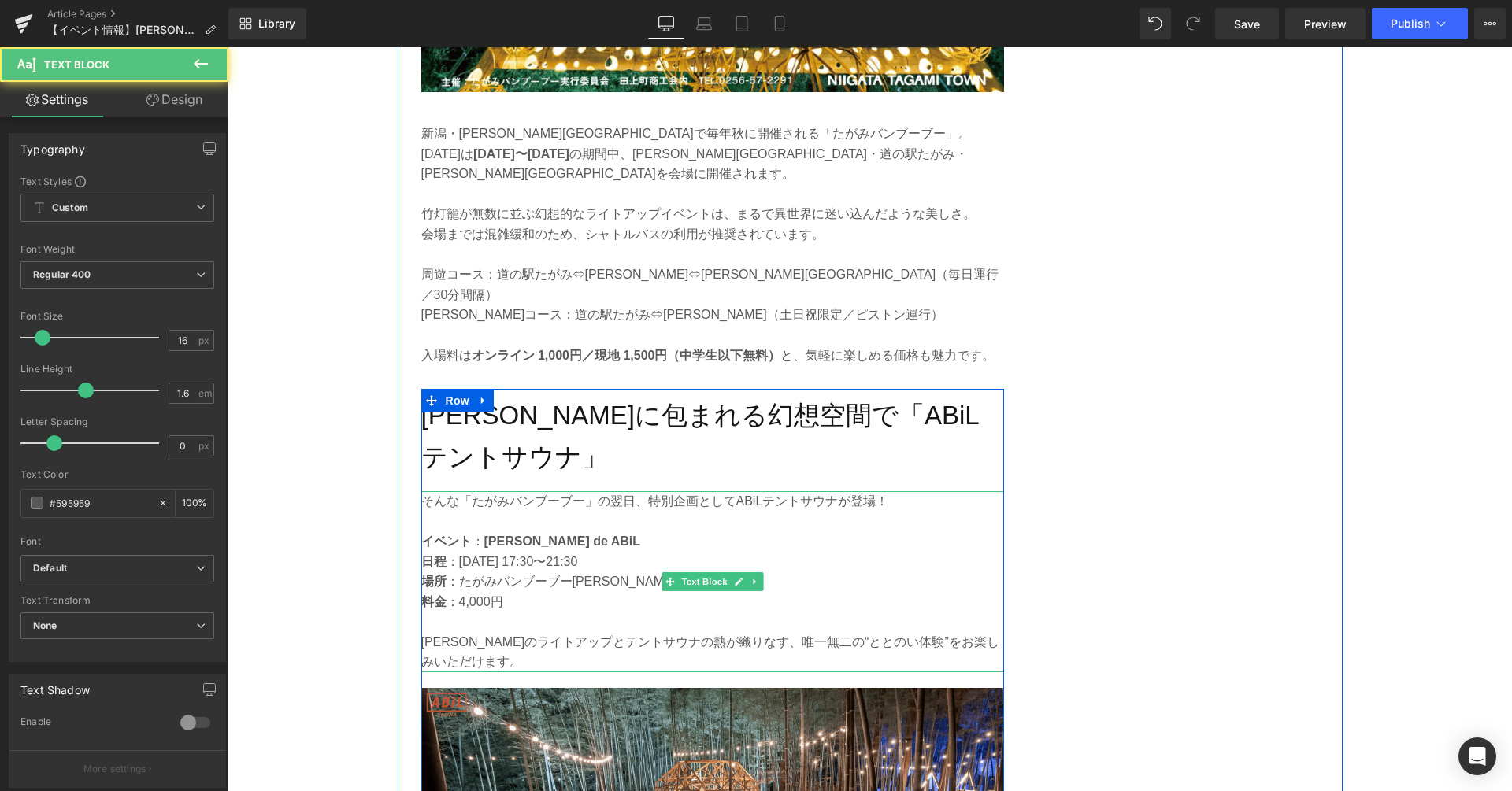
click at [540, 534] on strong "[PERSON_NAME] de ABiL" at bounding box center [562, 541] width 157 height 13
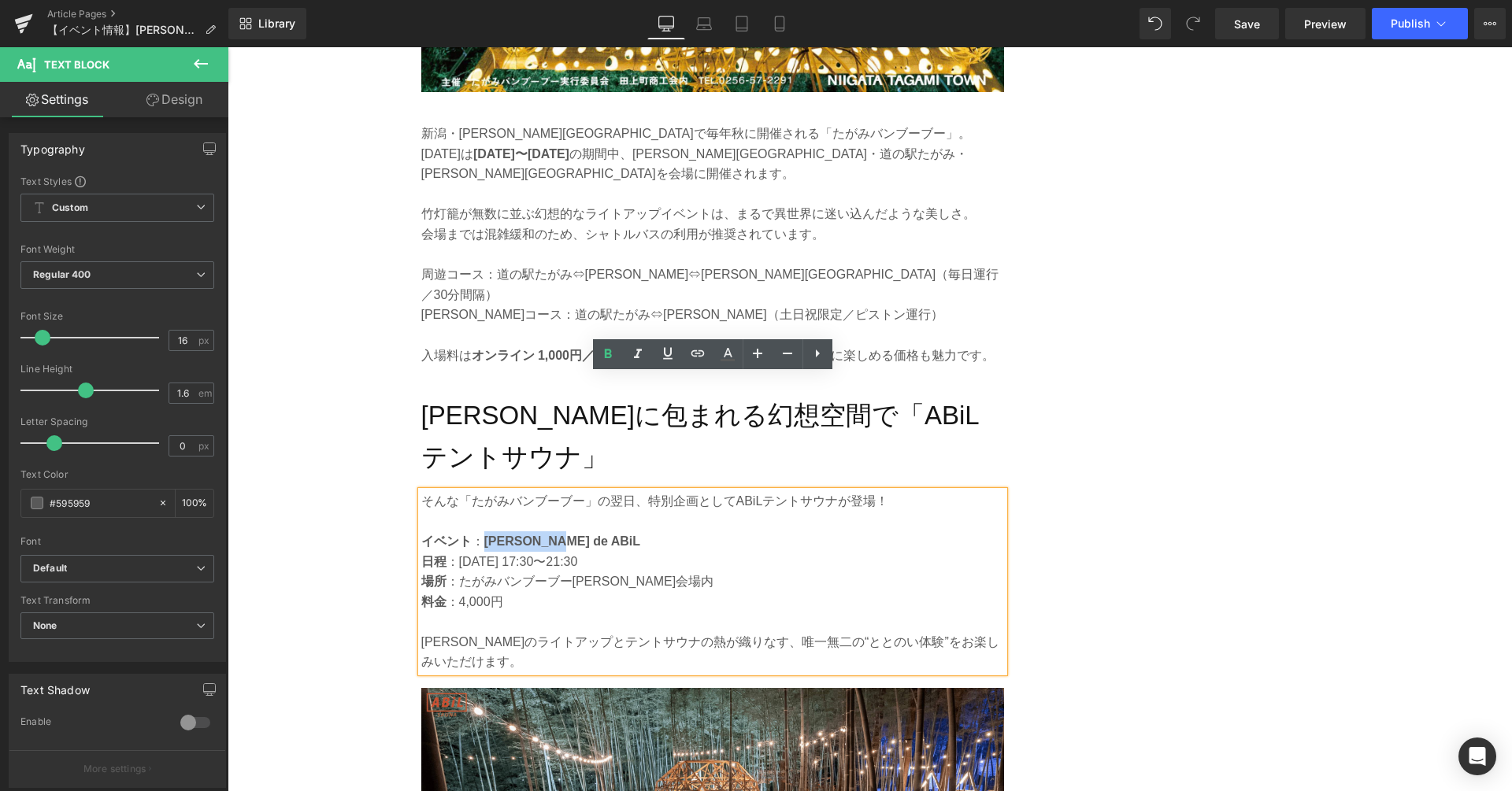
drag, startPoint x: 565, startPoint y: 430, endPoint x: 486, endPoint y: 430, distance: 79.0
click at [486, 531] on p "イベント ： [PERSON_NAME]" at bounding box center [712, 541] width 582 height 20
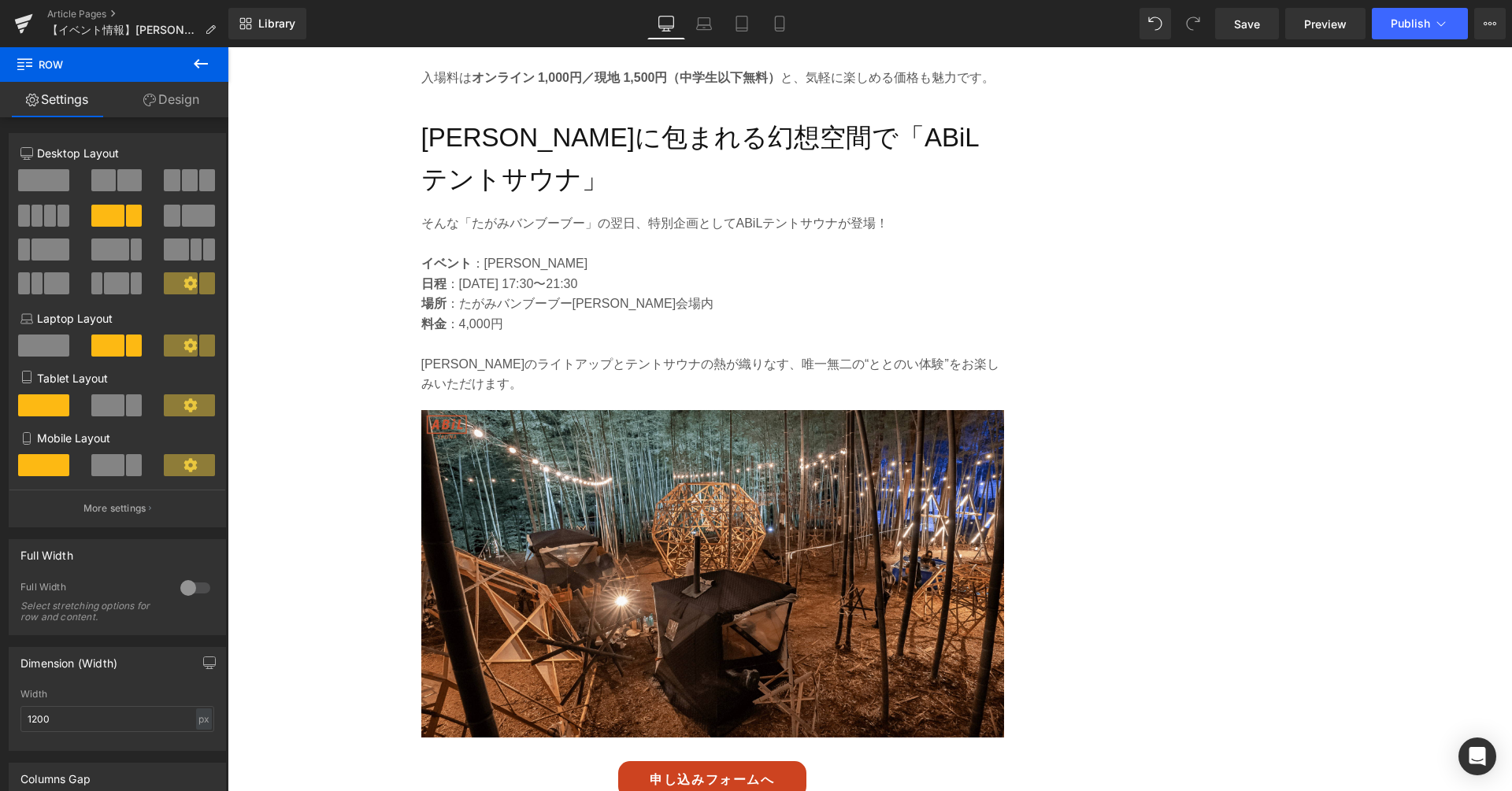
scroll to position [2227, 0]
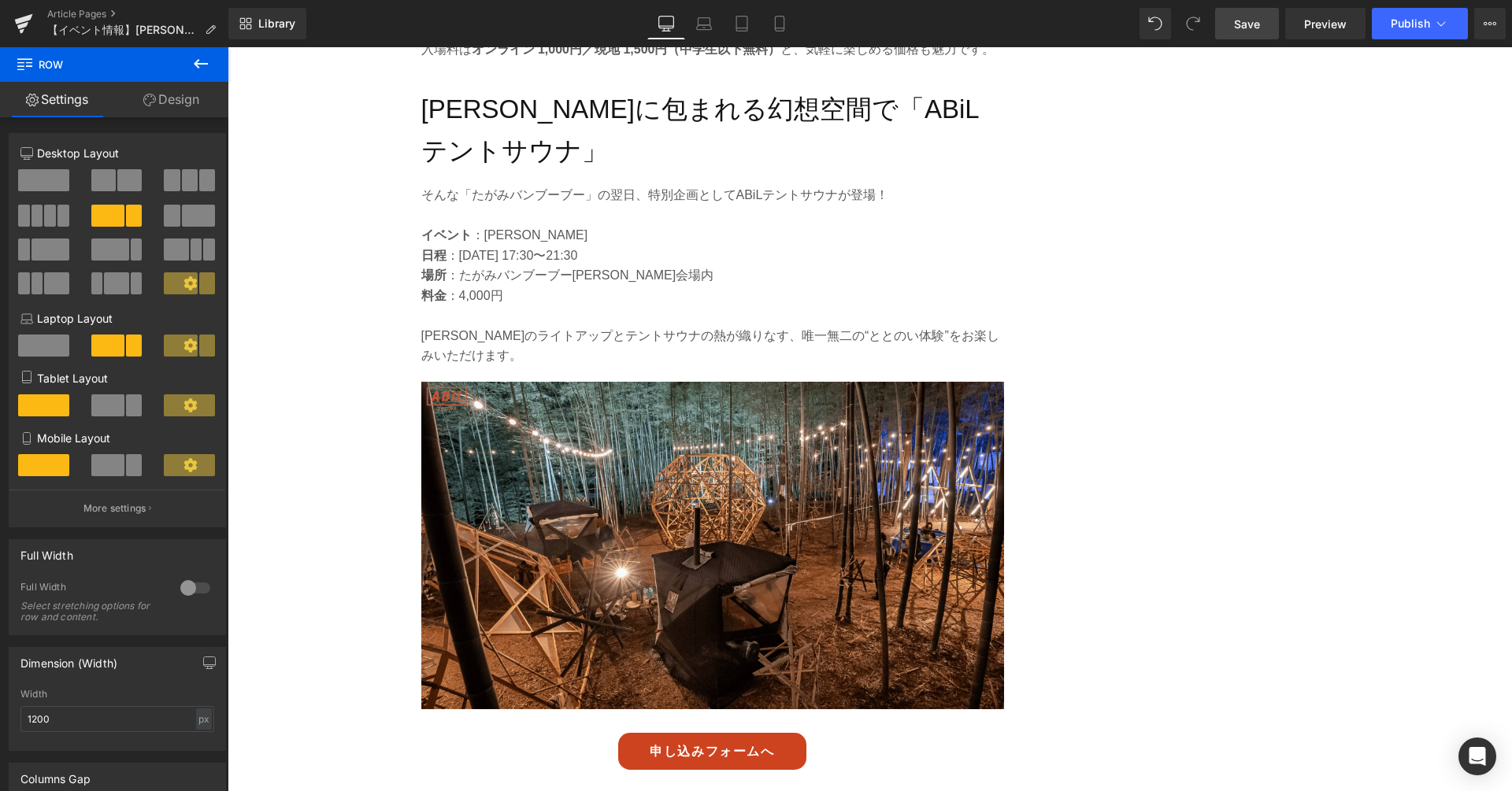
drag, startPoint x: 1251, startPoint y: 35, endPoint x: 809, endPoint y: 372, distance: 555.8
click at [1251, 35] on link "Save" at bounding box center [1247, 24] width 63 height 32
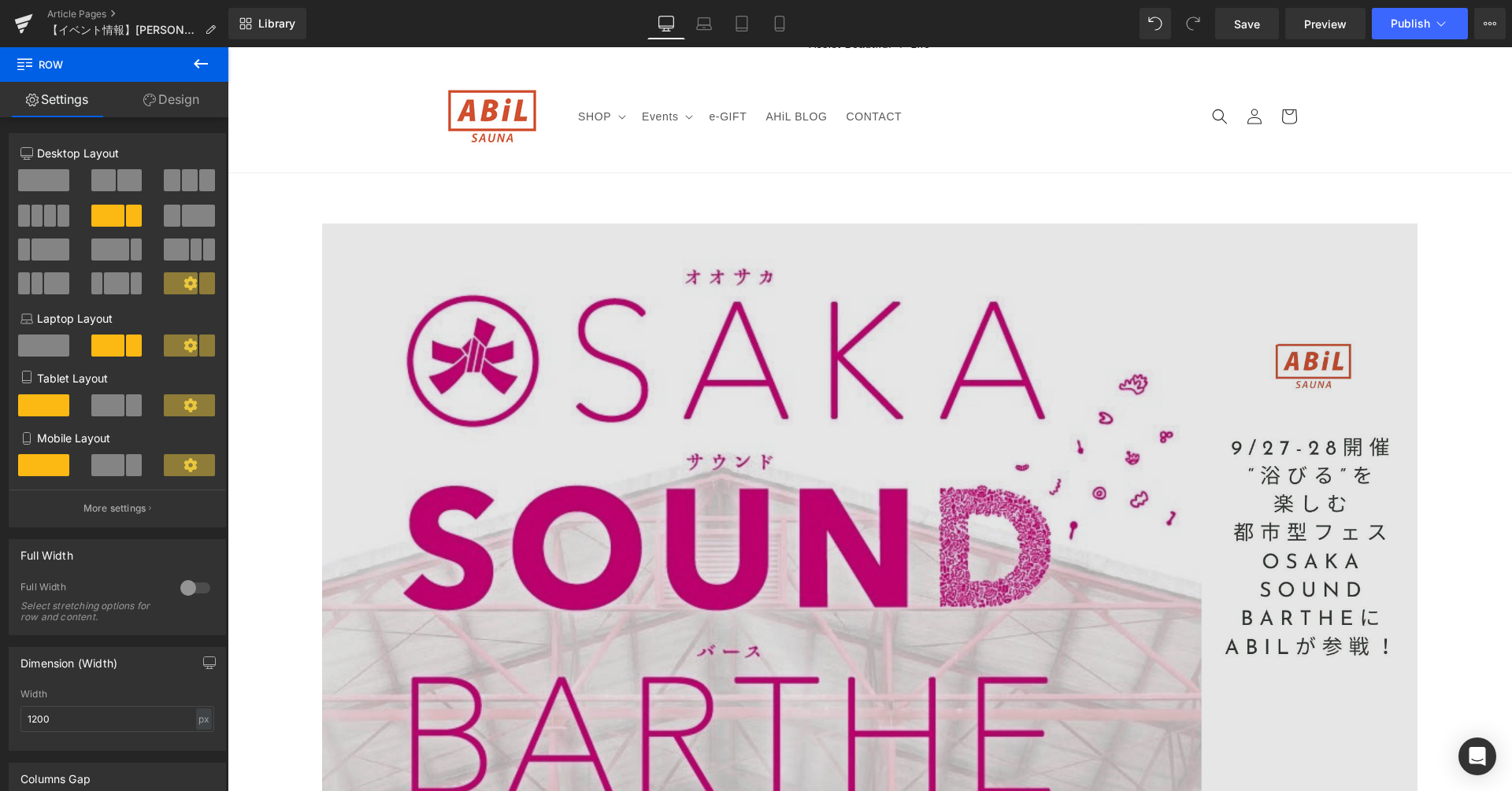
scroll to position [0, 0]
